Goal: Navigation & Orientation: Find specific page/section

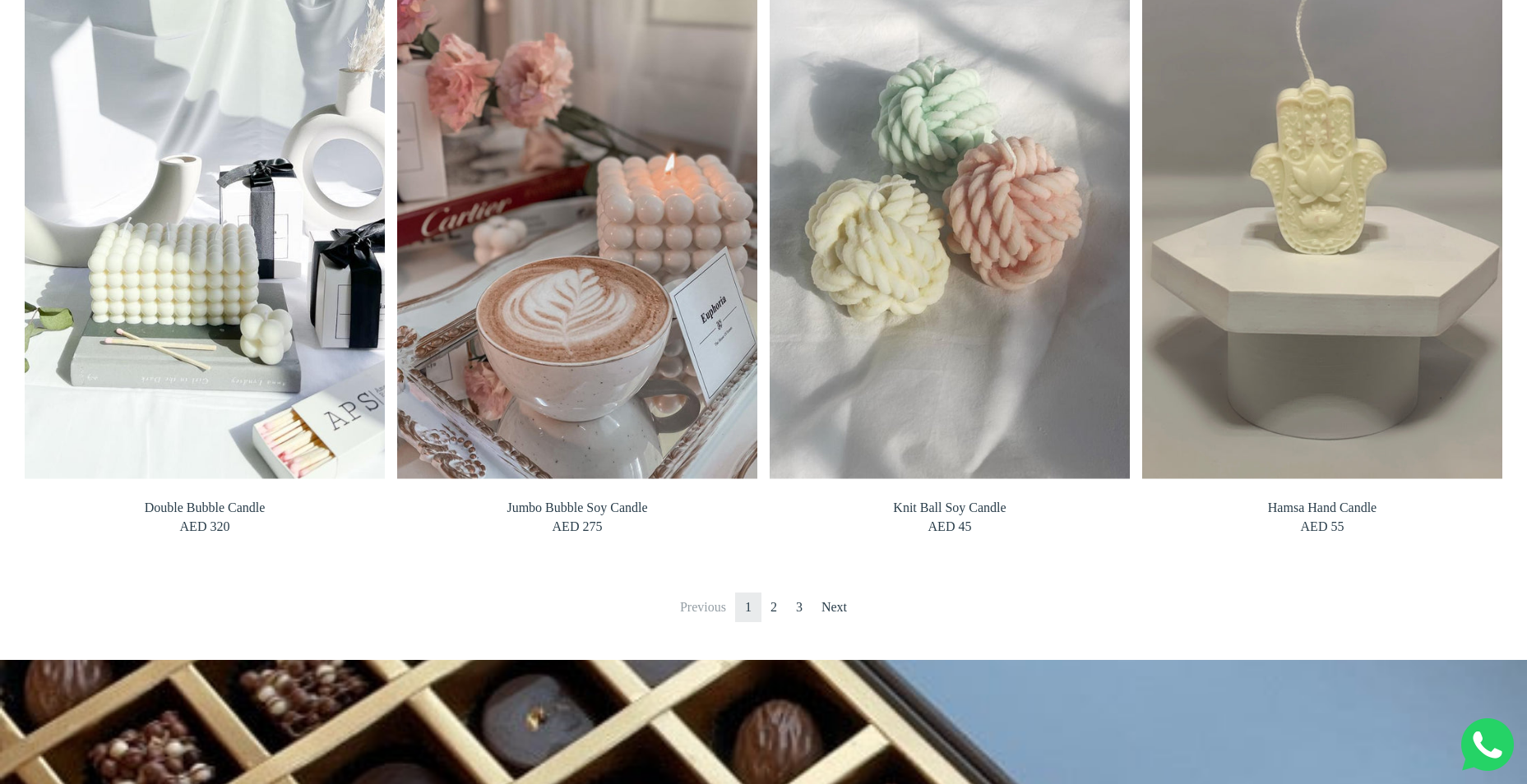
scroll to position [1808, 0]
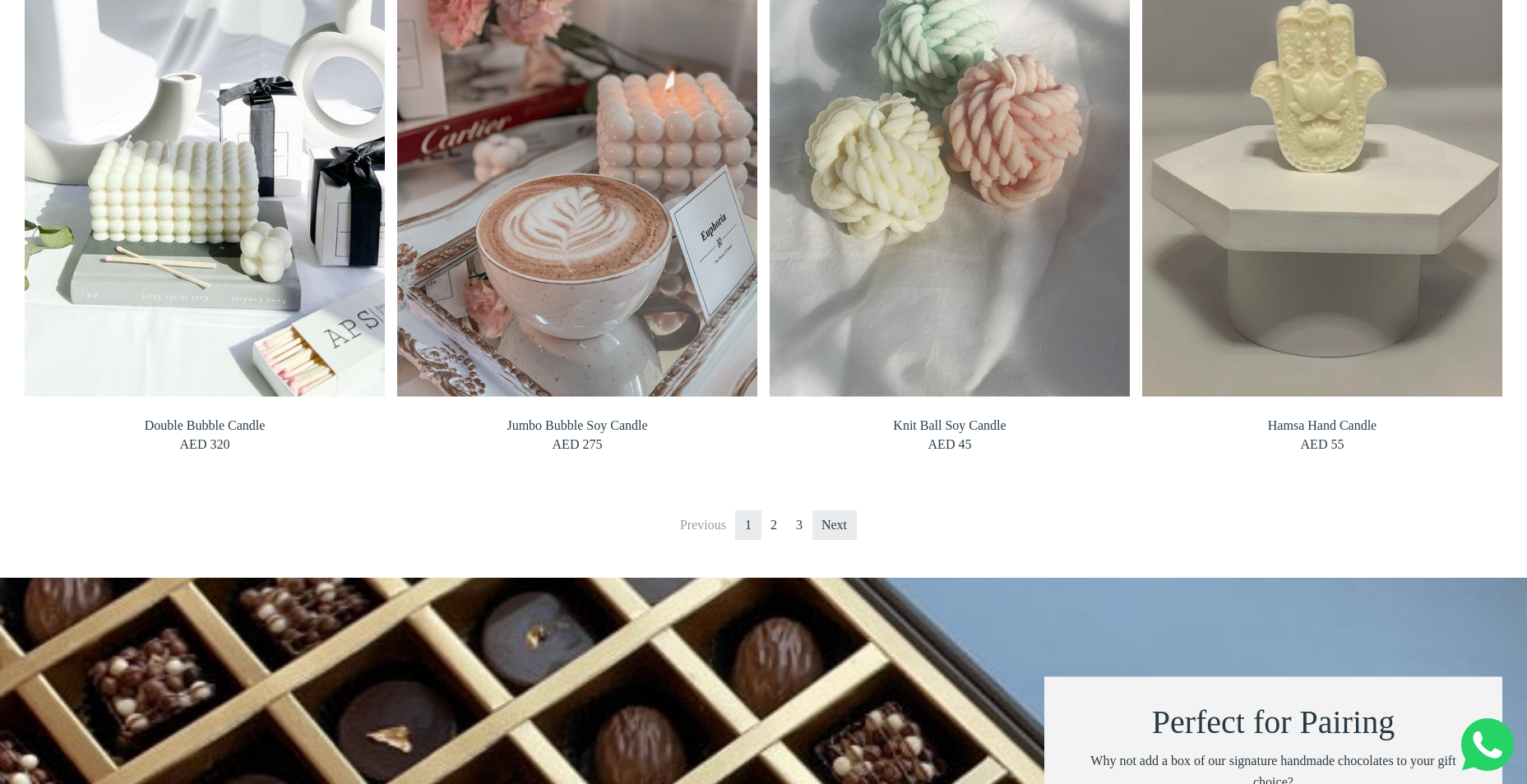
click at [832, 539] on link "Next" at bounding box center [834, 525] width 46 height 30
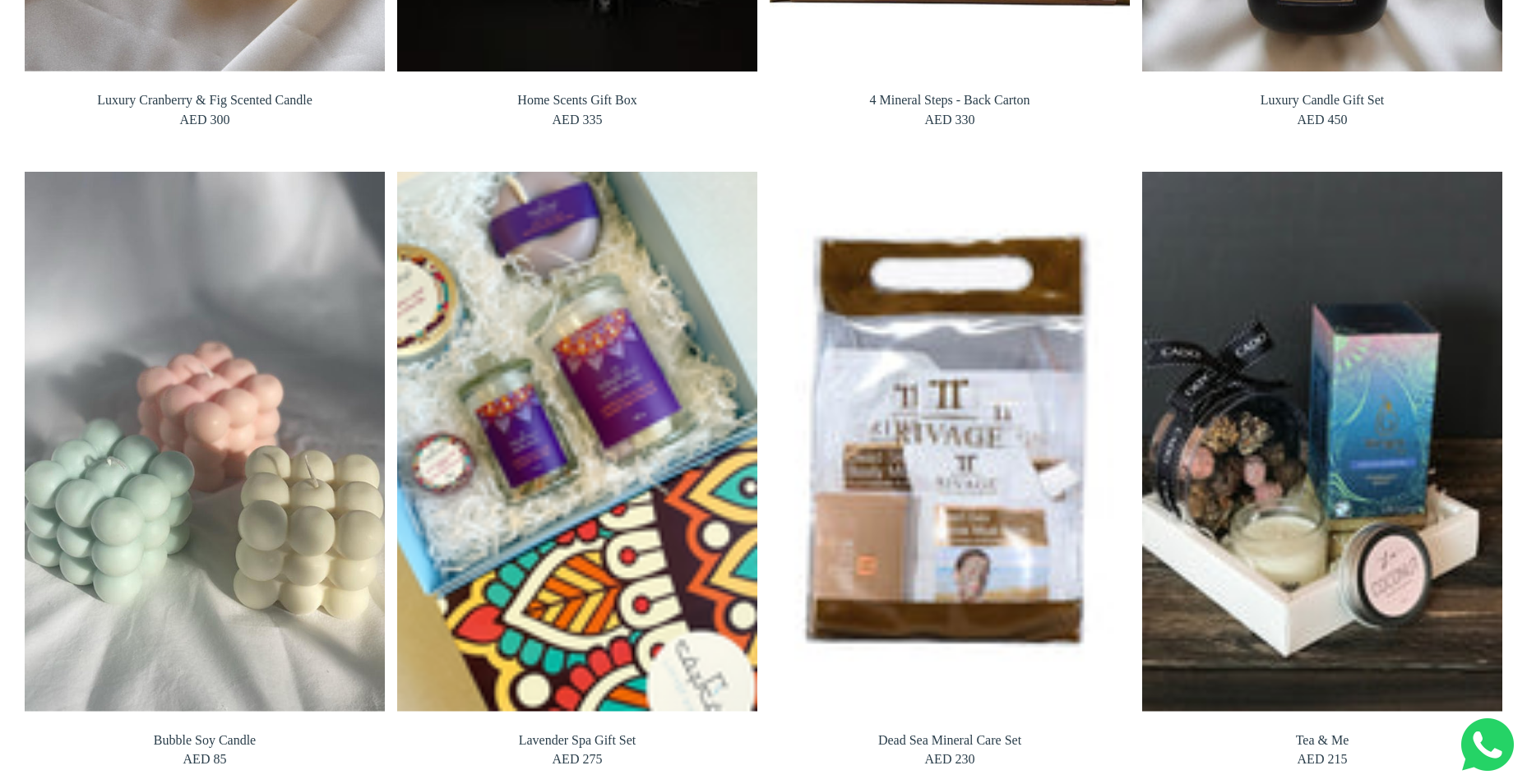
scroll to position [1726, 0]
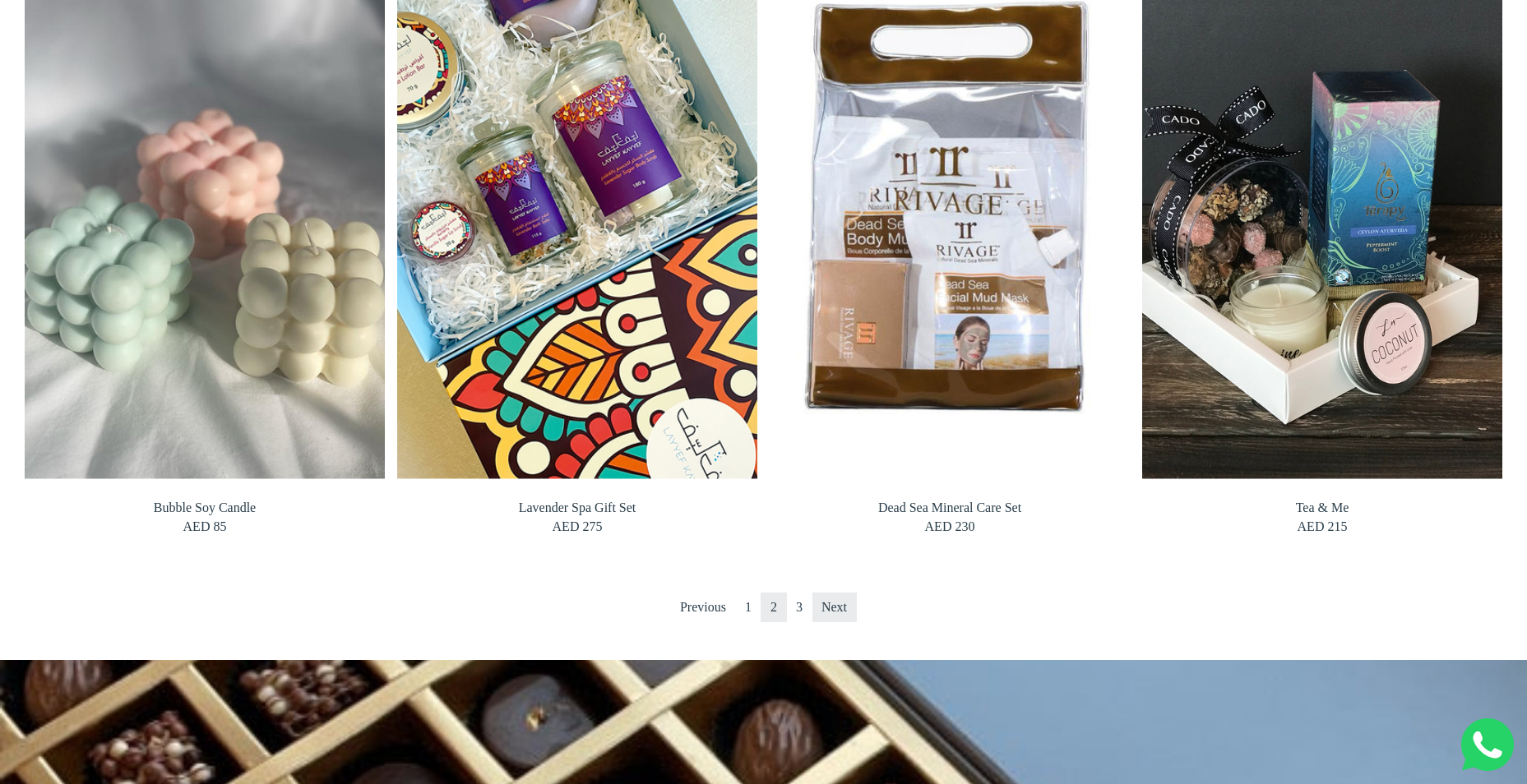
click at [820, 603] on link "Next" at bounding box center [834, 607] width 46 height 30
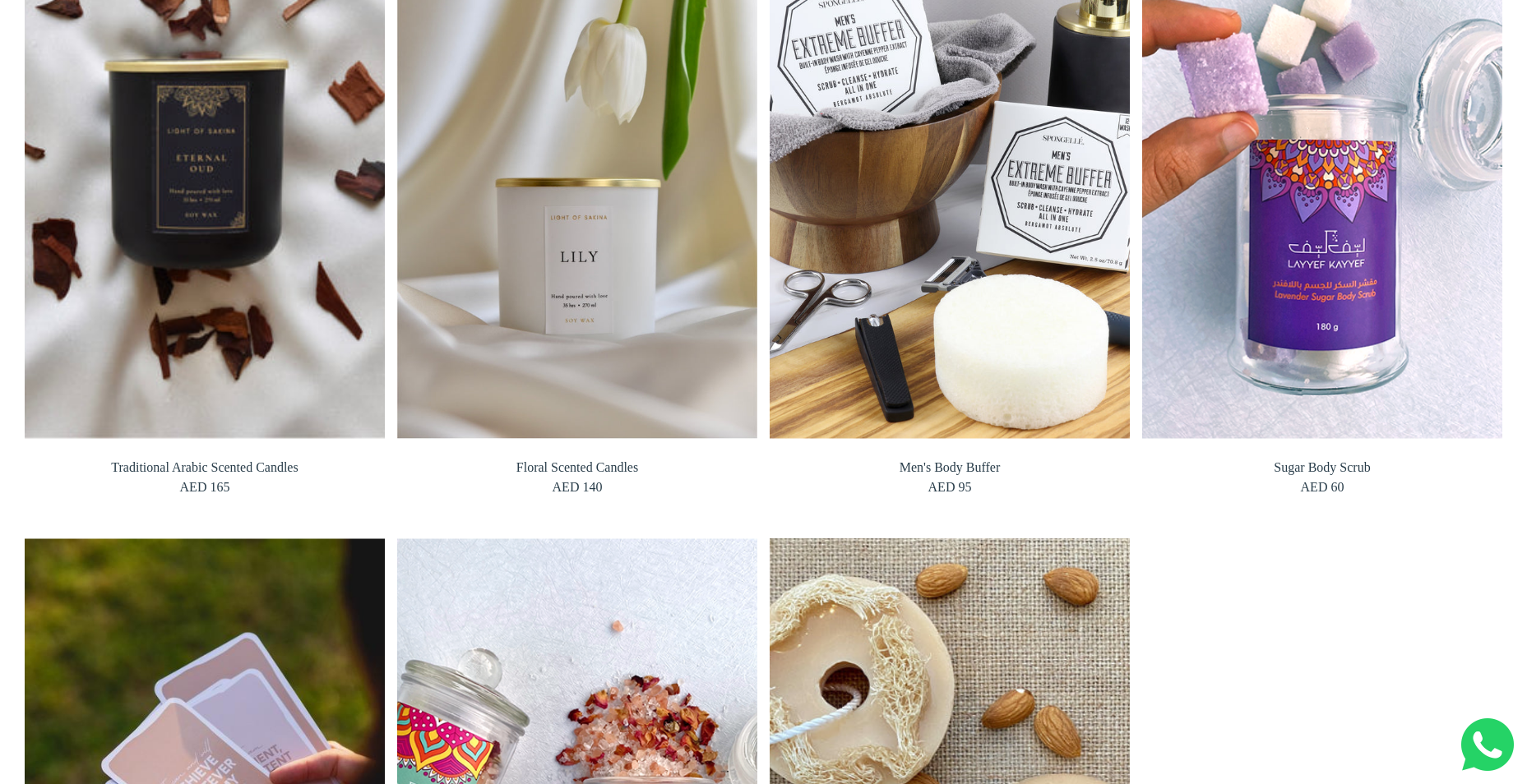
scroll to position [658, 0]
